Goal: Transaction & Acquisition: Book appointment/travel/reservation

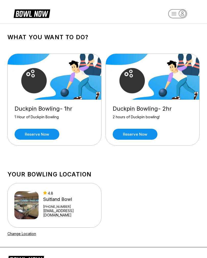
click at [141, 132] on link "Reserve now" at bounding box center [135, 134] width 45 height 11
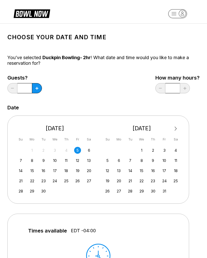
click at [35, 87] on icon at bounding box center [36, 88] width 3 height 3
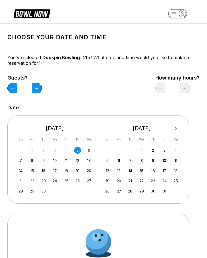
click at [35, 87] on button at bounding box center [37, 88] width 10 height 10
click at [40, 89] on button at bounding box center [37, 88] width 10 height 10
click at [39, 89] on button at bounding box center [37, 88] width 10 height 10
click at [37, 88] on icon at bounding box center [36, 88] width 3 height 3
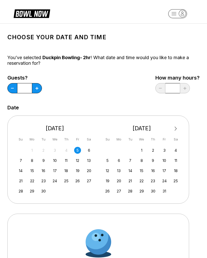
click at [39, 86] on button at bounding box center [37, 88] width 10 height 10
click at [35, 84] on button at bounding box center [37, 88] width 10 height 10
type input "**"
click at [84, 151] on div "31 1 2 3 4 5 6" at bounding box center [55, 150] width 77 height 8
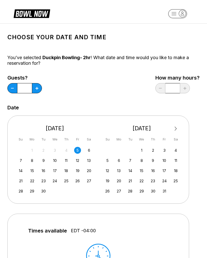
click at [87, 150] on div "6" at bounding box center [88, 150] width 7 height 7
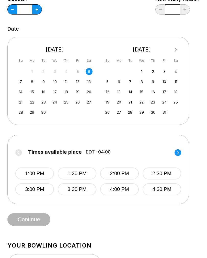
scroll to position [79, 0]
click at [178, 153] on icon at bounding box center [178, 153] width 2 height 4
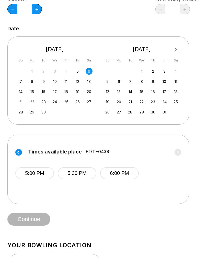
click at [76, 171] on button "5:30 PM" at bounding box center [77, 174] width 39 height 12
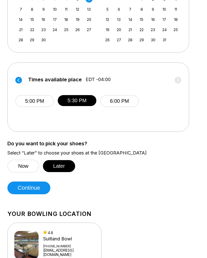
scroll to position [151, 0]
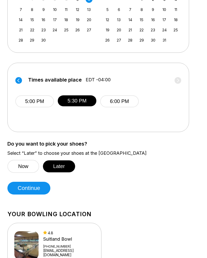
click at [61, 162] on button "Later" at bounding box center [59, 167] width 32 height 12
click at [35, 188] on button "Continue" at bounding box center [28, 188] width 43 height 13
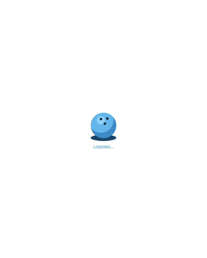
select select "**"
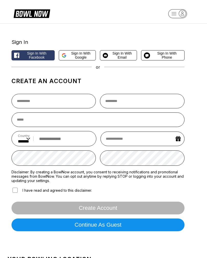
click at [124, 54] on span "Sign in with Email" at bounding box center [122, 55] width 24 height 8
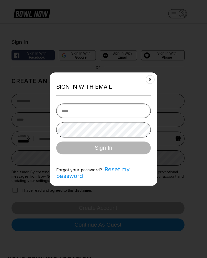
type input "**********"
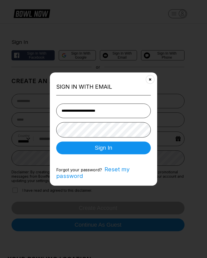
click at [103, 151] on button "Sign In" at bounding box center [103, 148] width 94 height 13
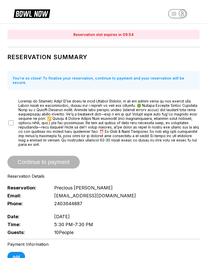
click at [45, 164] on span "Continue to payment" at bounding box center [43, 162] width 72 height 5
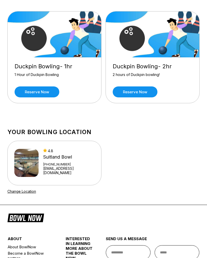
scroll to position [41, 0]
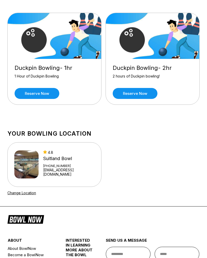
click at [143, 89] on link "Reserve now" at bounding box center [135, 93] width 45 height 11
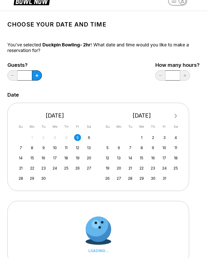
scroll to position [13, 0]
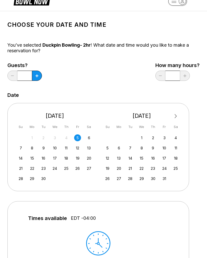
click at [36, 73] on button at bounding box center [37, 76] width 10 height 10
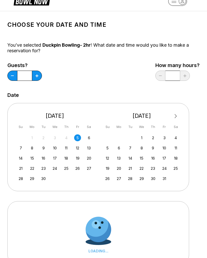
click at [36, 73] on button at bounding box center [37, 76] width 10 height 10
click at [33, 73] on button at bounding box center [37, 76] width 10 height 10
click at [38, 74] on button at bounding box center [37, 76] width 10 height 10
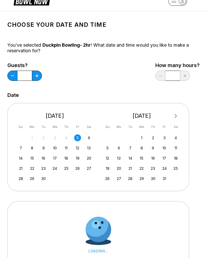
click at [39, 76] on button at bounding box center [37, 76] width 10 height 10
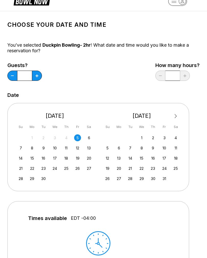
click at [35, 75] on button at bounding box center [37, 76] width 10 height 10
type input "**"
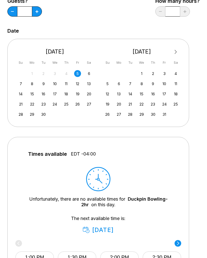
scroll to position [77, 0]
click at [90, 75] on div "6" at bounding box center [88, 73] width 7 height 7
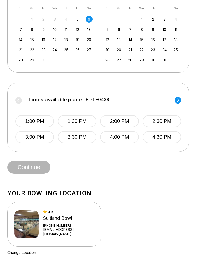
scroll to position [131, 0]
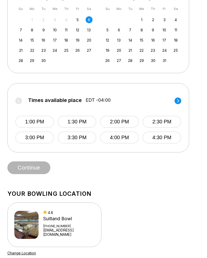
click at [176, 103] on icon at bounding box center [177, 100] width 7 height 7
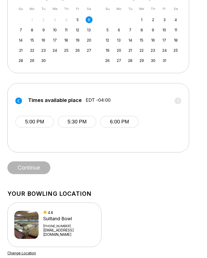
click at [81, 122] on button "5:30 PM" at bounding box center [77, 122] width 39 height 12
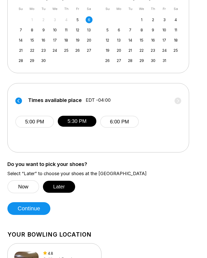
click at [39, 208] on button "Continue" at bounding box center [28, 208] width 43 height 13
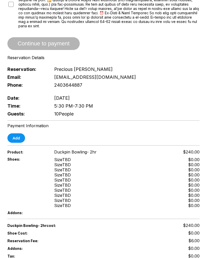
scroll to position [119, 0]
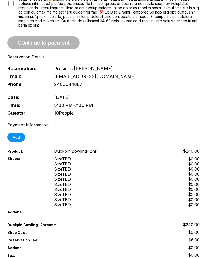
click at [19, 142] on button "Add" at bounding box center [16, 137] width 18 height 9
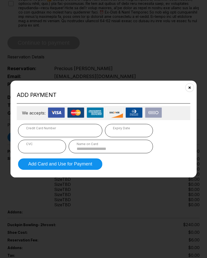
click at [34, 130] on div "Credit Card Number" at bounding box center [60, 128] width 68 height 4
click at [127, 130] on div "Expiry Date" at bounding box center [129, 128] width 32 height 4
click at [136, 130] on div "Expiry Date" at bounding box center [129, 128] width 32 height 4
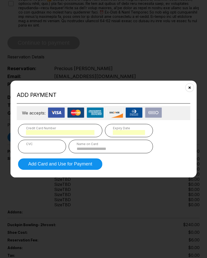
click at [113, 150] on input at bounding box center [111, 149] width 68 height 4
type input "**********"
click at [47, 168] on button "Add Card and Use for Payment" at bounding box center [60, 163] width 84 height 11
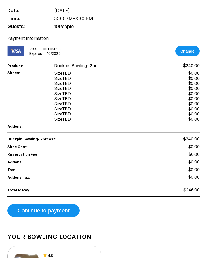
scroll to position [206, 0]
click at [46, 217] on button "Continue to payment" at bounding box center [43, 210] width 72 height 13
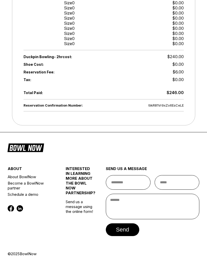
scroll to position [210, 0]
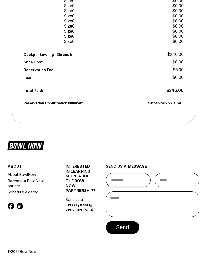
click at [124, 181] on input "text" at bounding box center [128, 180] width 45 height 15
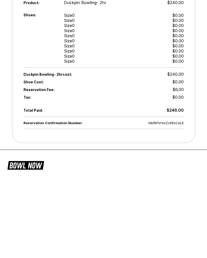
scroll to position [110, 0]
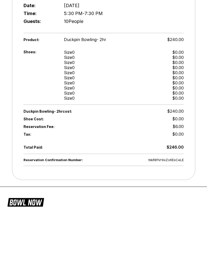
click at [8, 42] on div "Reservation Confirmation Number: tIikR81Vr9xZo6EsCeLE Thank you for booking wit…" at bounding box center [103, 73] width 191 height 308
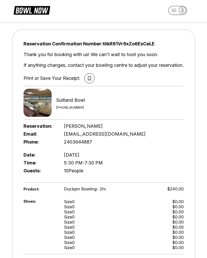
scroll to position [0, 0]
